Goal: Task Accomplishment & Management: Manage account settings

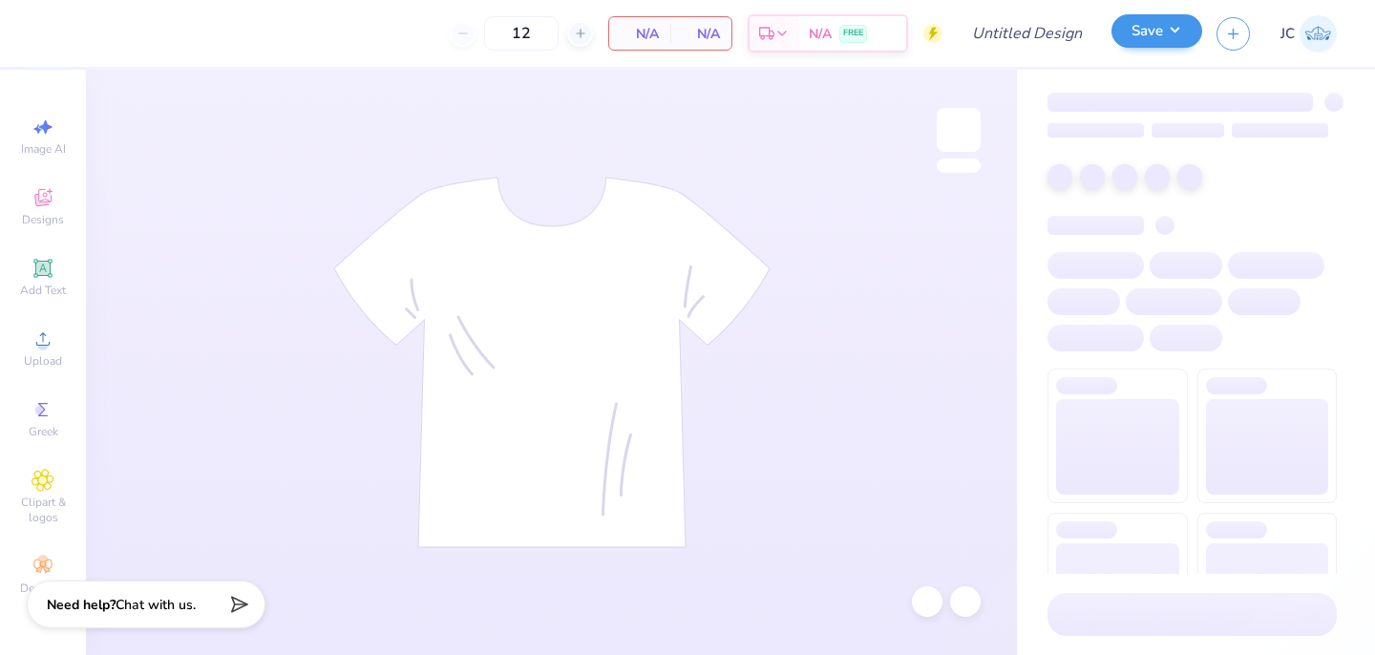
click at [1164, 28] on button "Save" at bounding box center [1156, 30] width 91 height 33
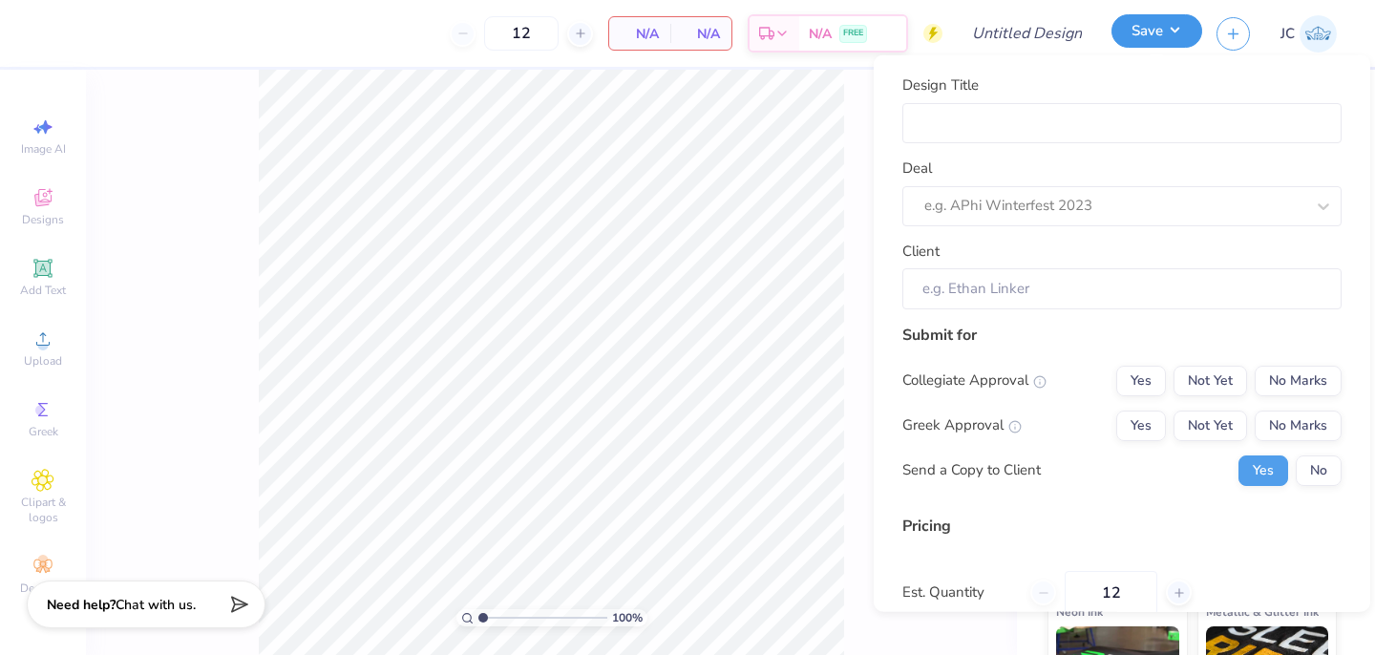
type input "$52.09"
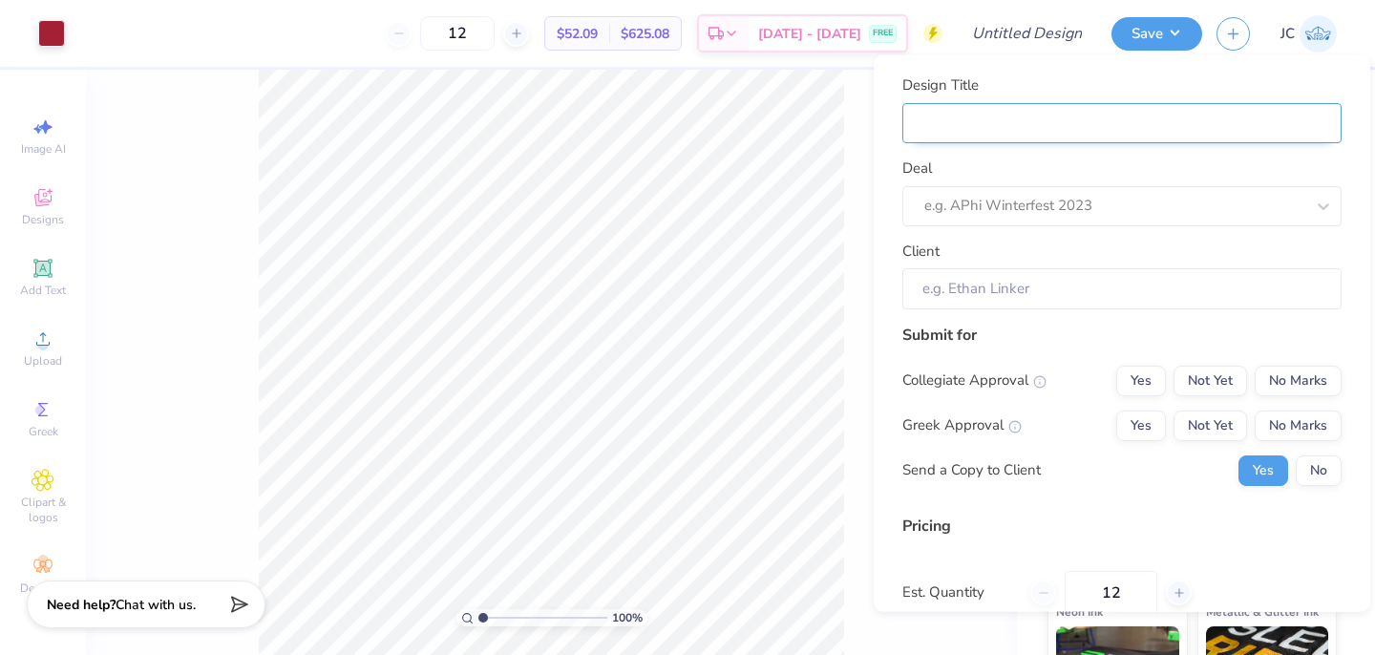
click at [1052, 126] on input "Design Title" at bounding box center [1121, 122] width 439 height 41
type input "S"
type input "SN"
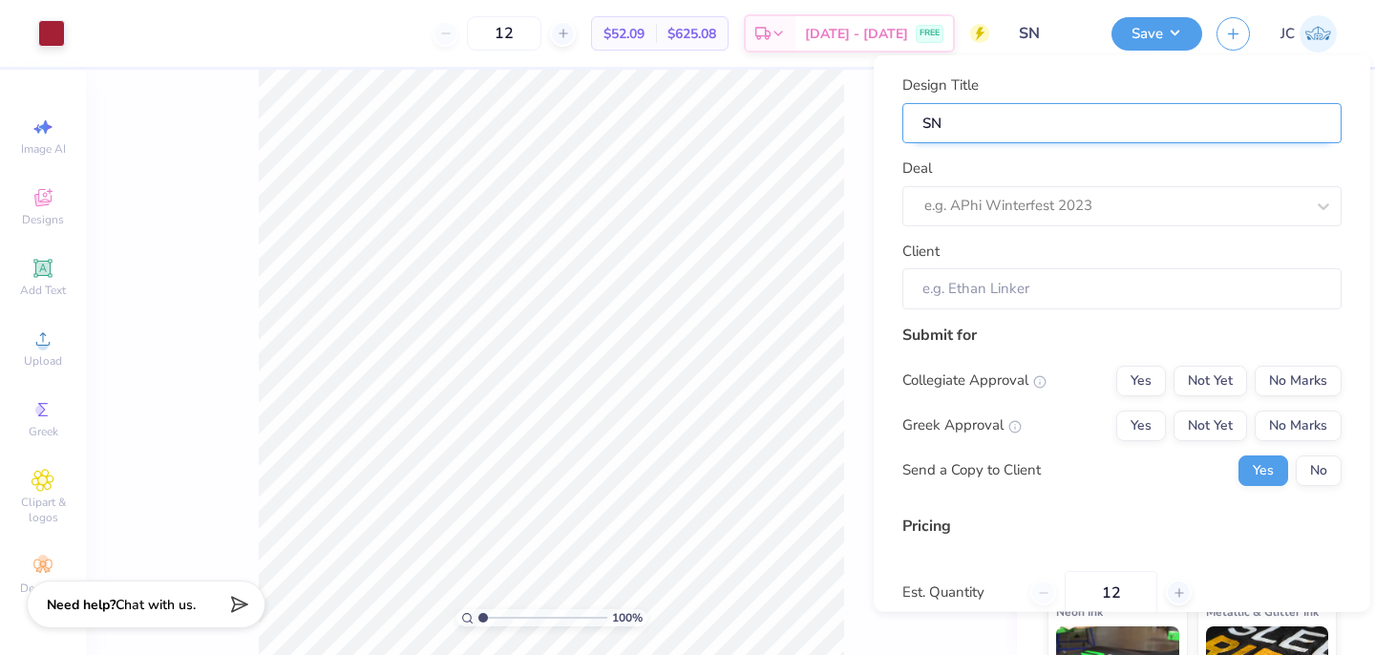
type input "SNU"
type input "SNU D"
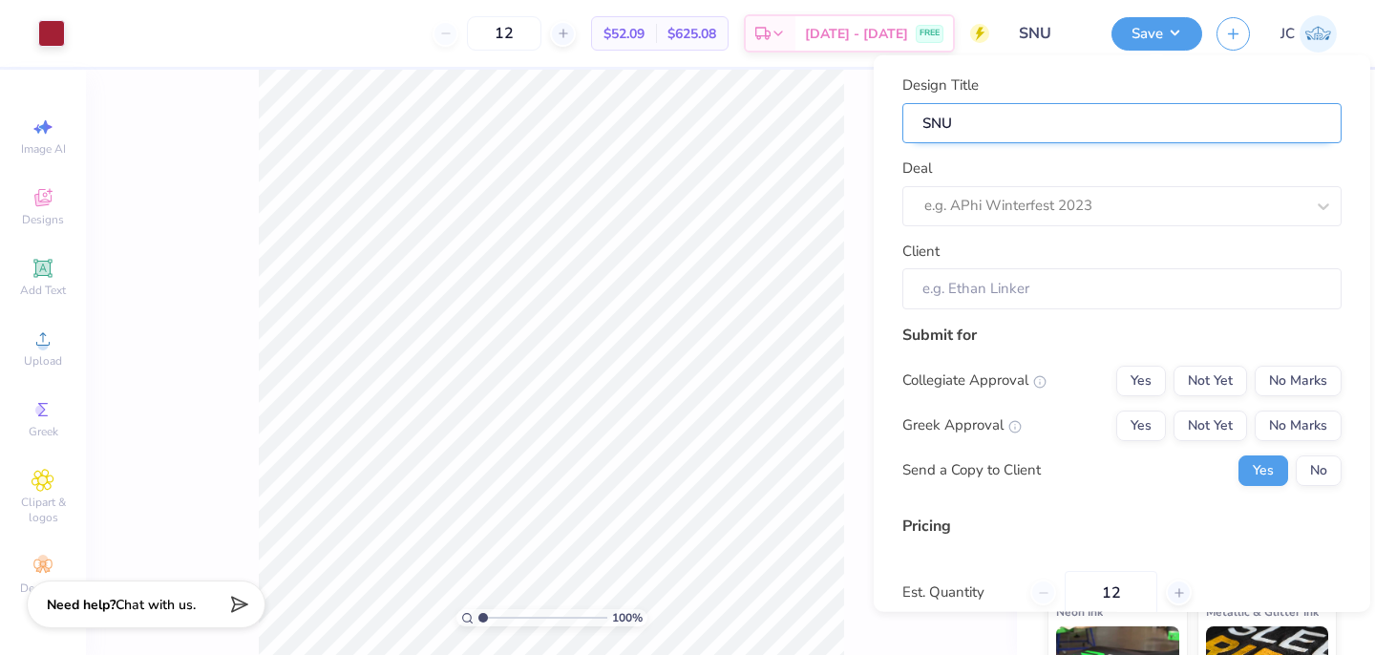
type input "SNU D"
type input "SNU DA"
type input "SNU DAD"
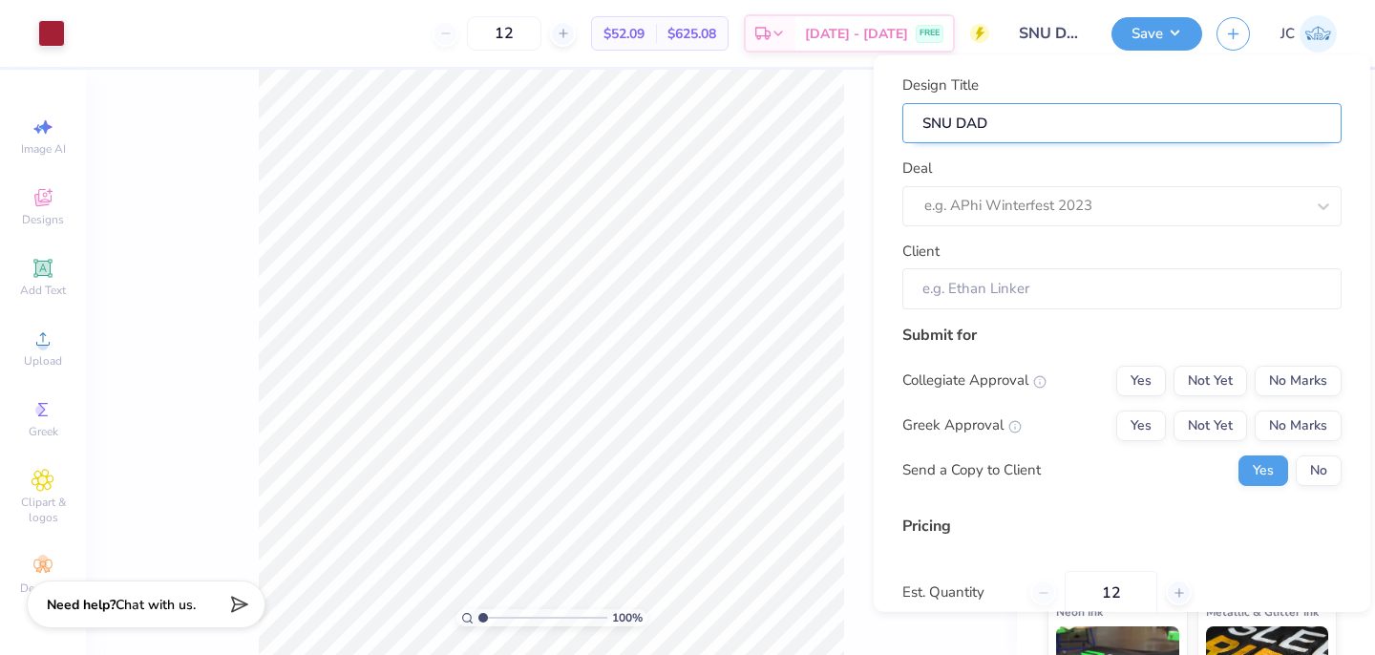
type input "SNU DADS"
type input "SNU DADS 5"
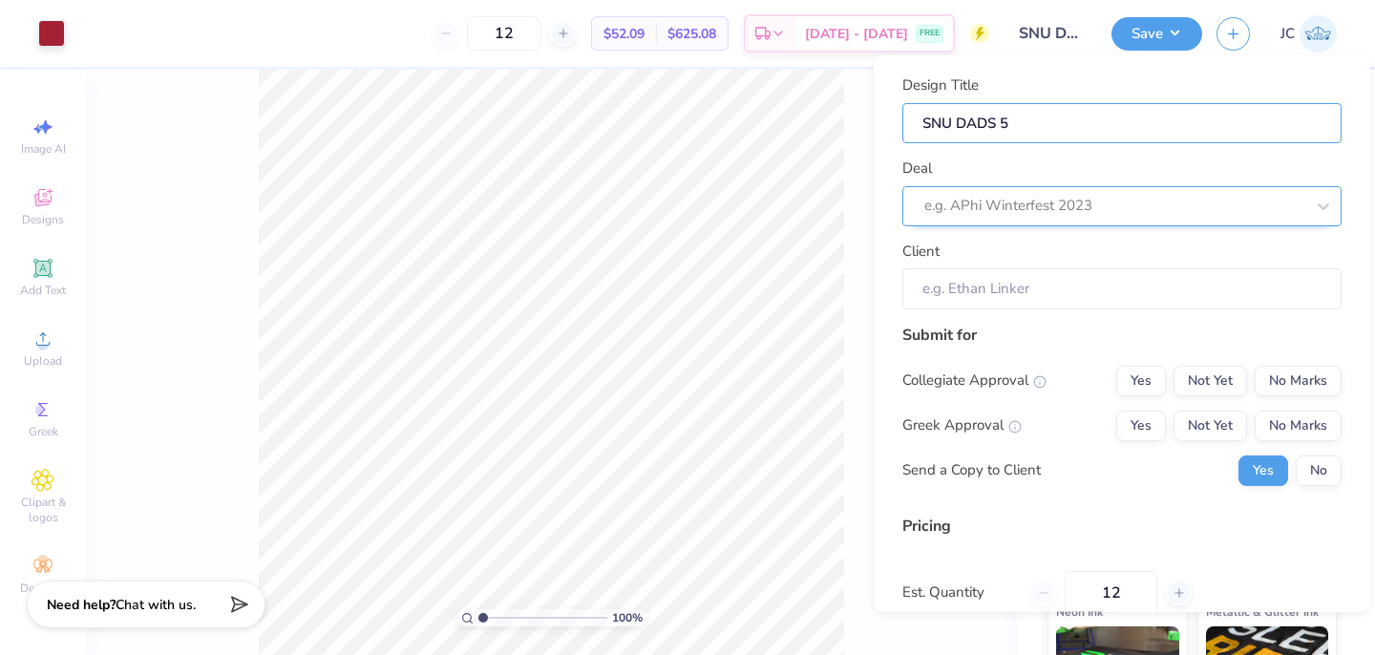
type input "SNU DADS 5"
click at [1051, 204] on div at bounding box center [1114, 206] width 380 height 26
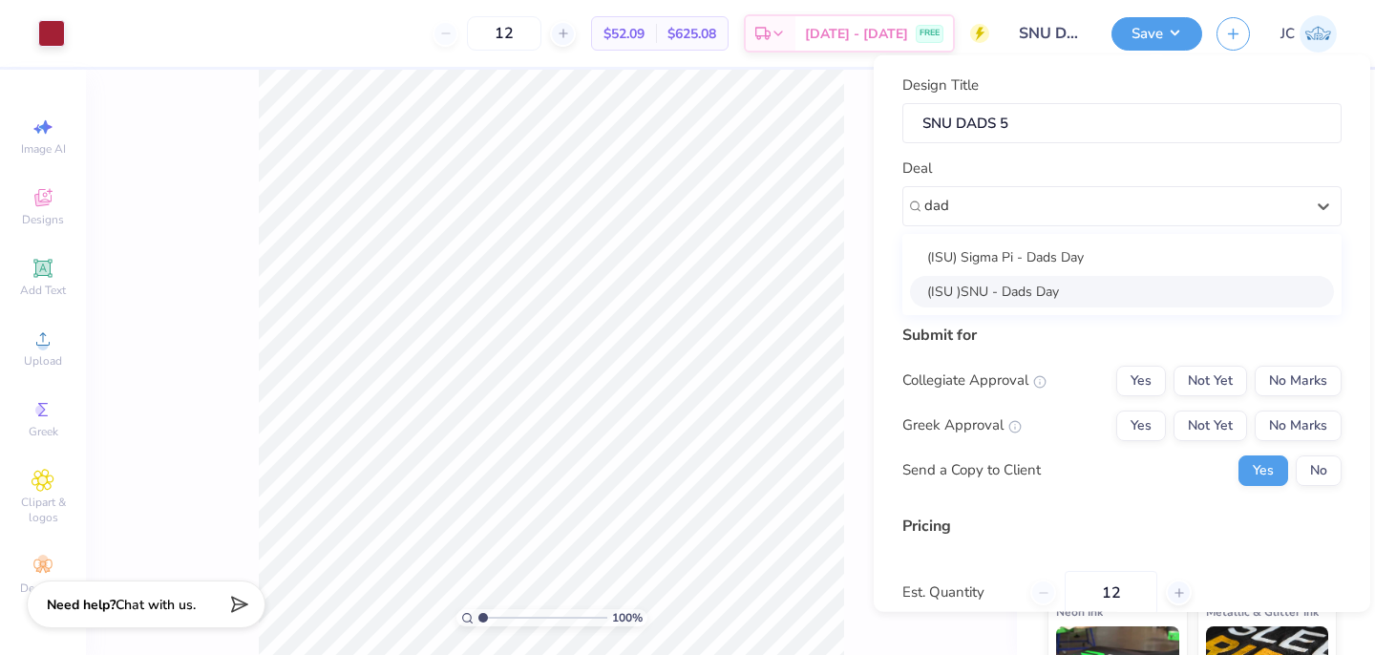
click at [1031, 293] on div "(ISU )SNU - Dads Day" at bounding box center [1122, 291] width 424 height 32
type input "dad"
type input "[PERSON_NAME]"
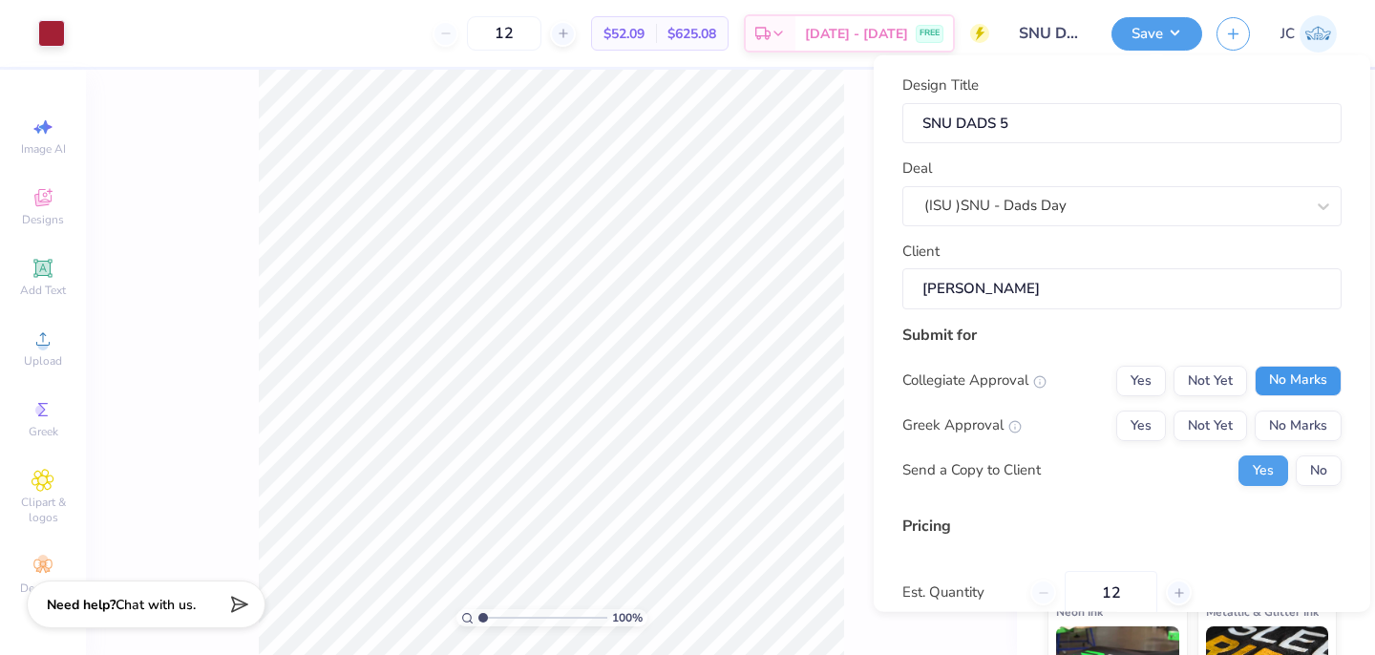
click at [1267, 393] on button "No Marks" at bounding box center [1298, 380] width 87 height 31
click at [1198, 424] on button "Not Yet" at bounding box center [1211, 425] width 74 height 31
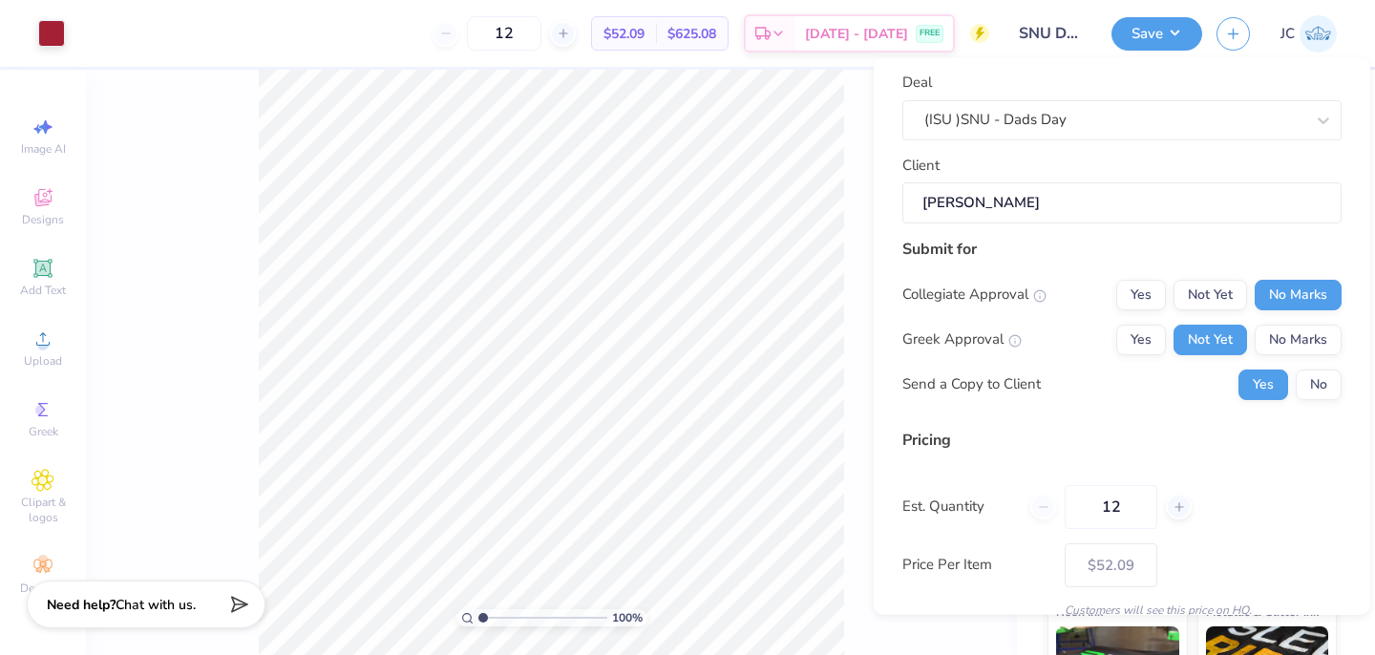
scroll to position [171, 0]
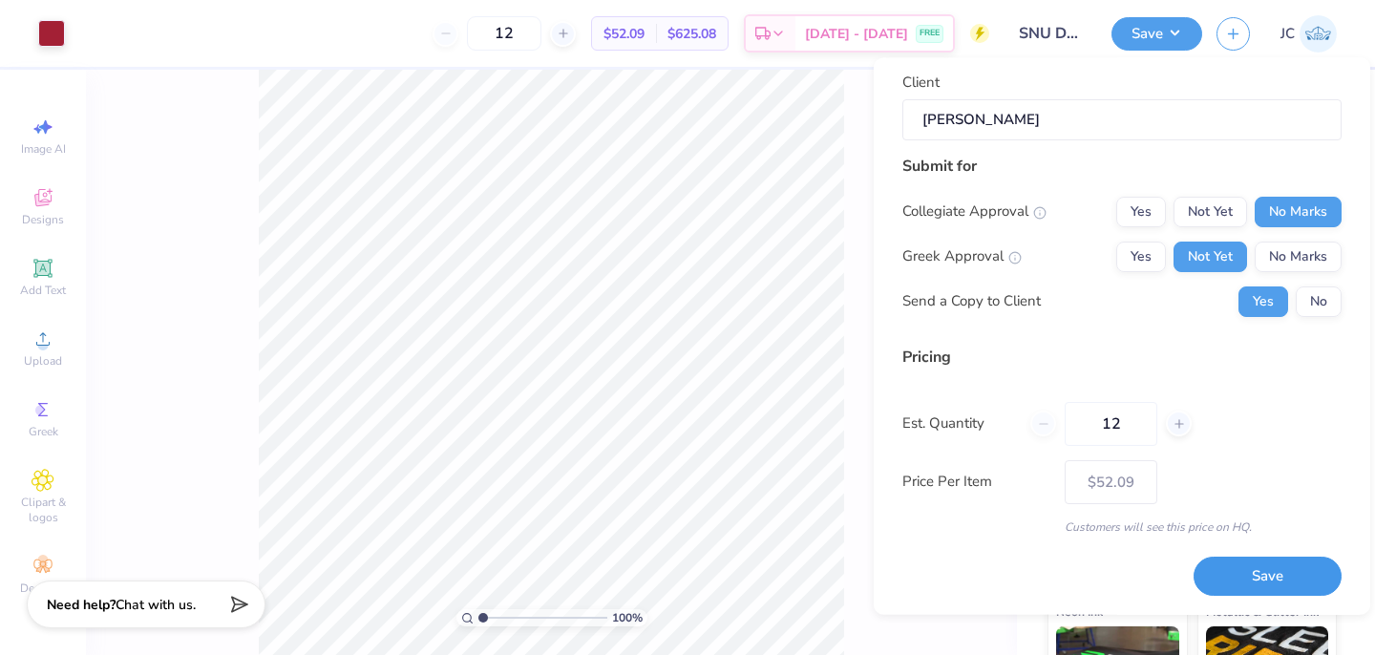
click at [1239, 569] on button "Save" at bounding box center [1268, 577] width 148 height 39
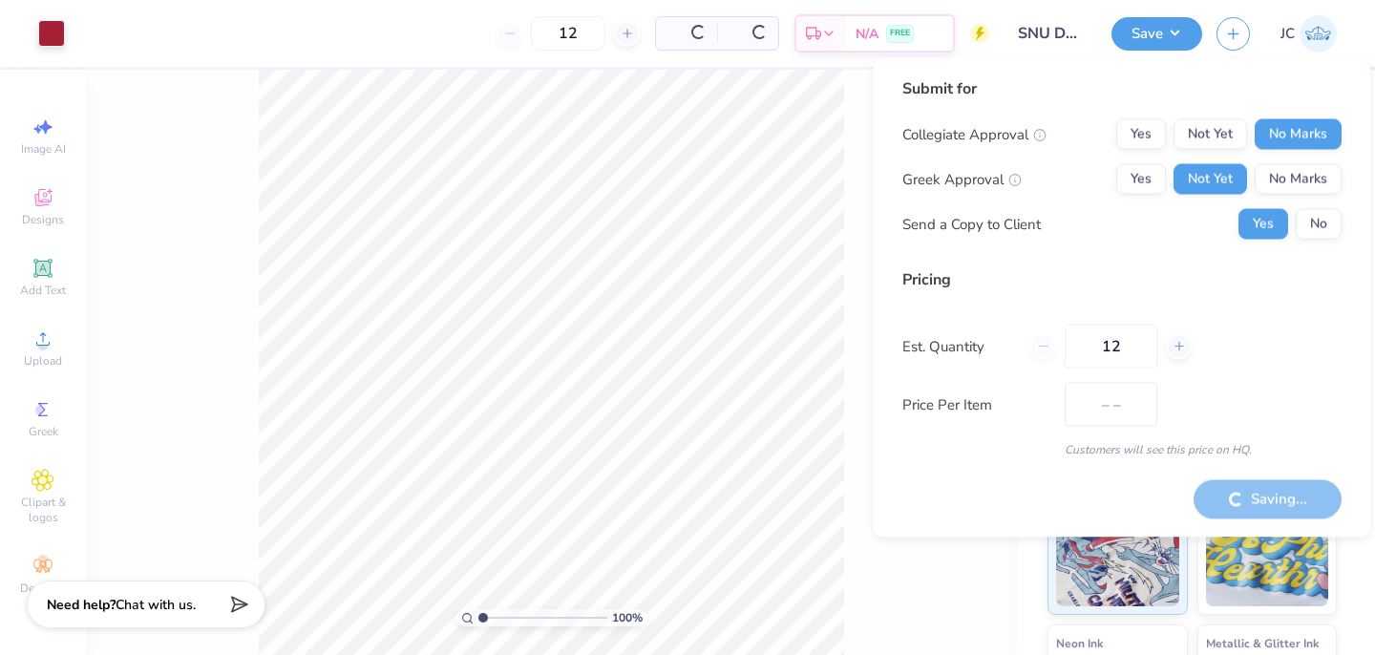
type input "$52.09"
